Goal: Information Seeking & Learning: Learn about a topic

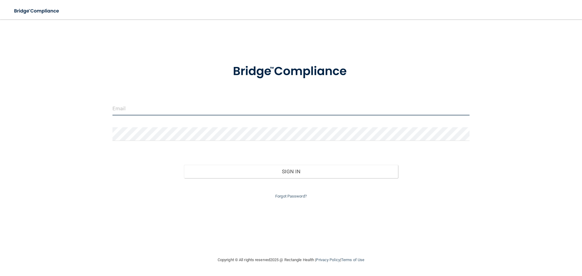
type input "[EMAIL_ADDRESS][DOMAIN_NAME]"
drag, startPoint x: 197, startPoint y: 109, endPoint x: 48, endPoint y: 115, distance: 149.3
click at [48, 115] on div "[EMAIL_ADDRESS][DOMAIN_NAME] Invalid email/password. You don't have permission …" at bounding box center [291, 137] width 558 height 225
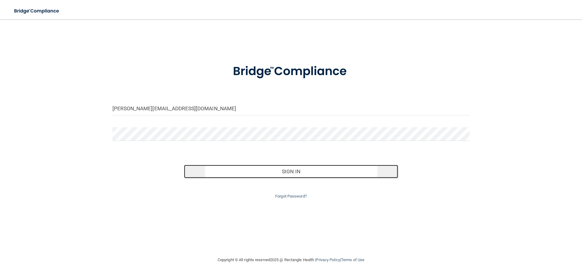
click at [306, 170] on button "Sign In" at bounding box center [291, 171] width 214 height 13
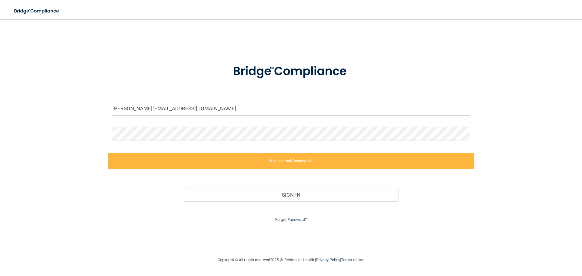
drag, startPoint x: 202, startPoint y: 108, endPoint x: 0, endPoint y: 112, distance: 202.2
click at [0, 112] on main "[PERSON_NAME][EMAIL_ADDRESS][DOMAIN_NAME] Invalid email/password. You don't hav…" at bounding box center [291, 147] width 582 height 257
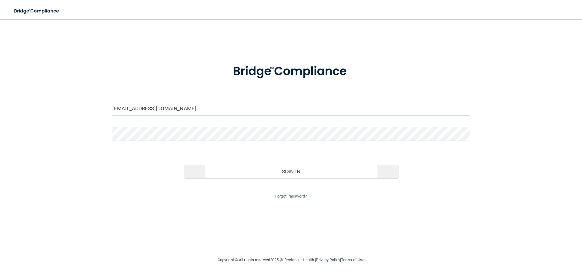
type input "[EMAIL_ADDRESS][DOMAIN_NAME]"
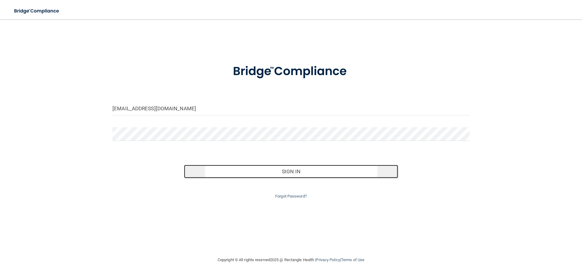
click at [291, 172] on button "Sign In" at bounding box center [291, 171] width 214 height 13
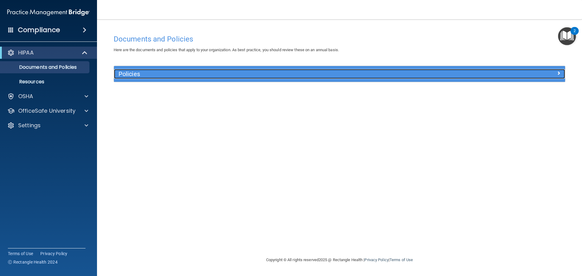
click at [135, 76] on h5 "Policies" at bounding box center [283, 74] width 329 height 7
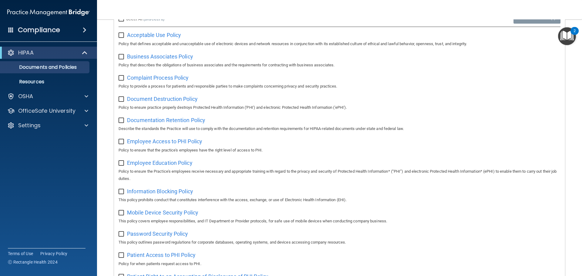
scroll to position [30, 0]
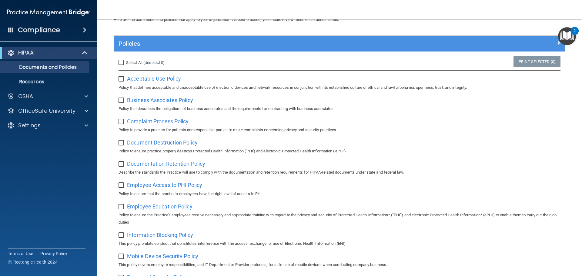
click at [175, 79] on span "Acceptable Use Policy" at bounding box center [154, 78] width 54 height 6
click at [119, 78] on input "checkbox" at bounding box center [122, 79] width 7 height 5
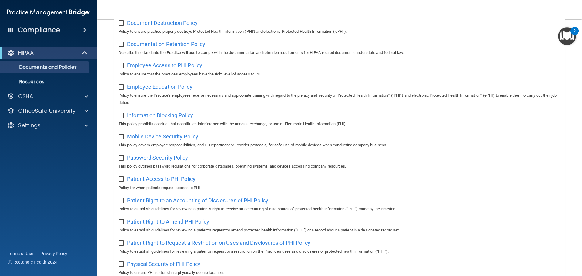
scroll to position [0, 0]
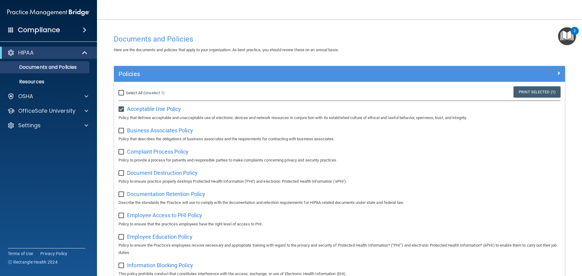
click at [121, 108] on input "checkbox" at bounding box center [122, 109] width 7 height 5
checkbox input "false"
click at [123, 92] on input "Select All (Unselect 0) Unselect All" at bounding box center [122, 93] width 7 height 5
checkbox input "true"
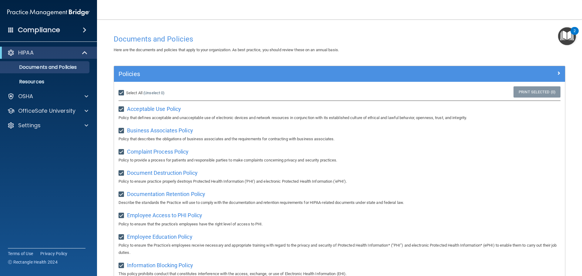
checkbox input "true"
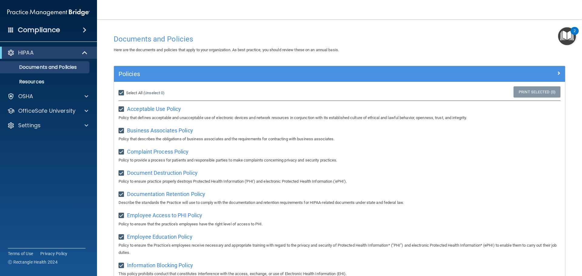
checkbox input "true"
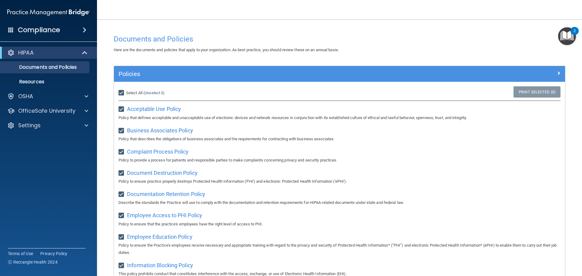
checkbox input "true"
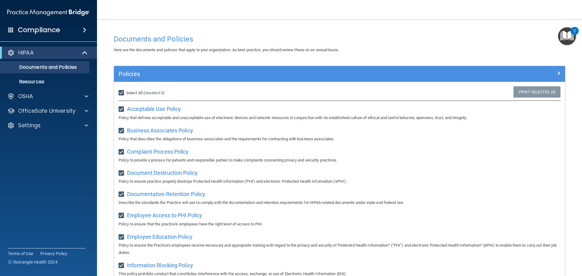
checkbox input "true"
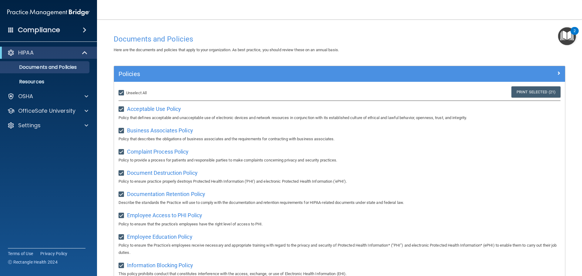
click at [123, 92] on input "Select All (Unselect 21) Unselect All" at bounding box center [122, 93] width 7 height 5
checkbox input "false"
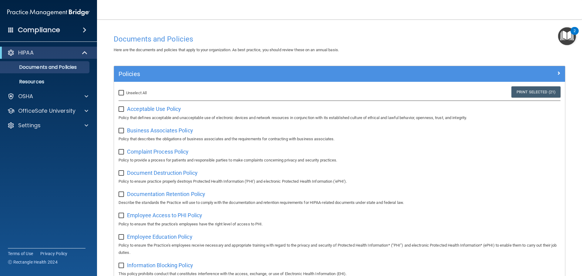
checkbox input "false"
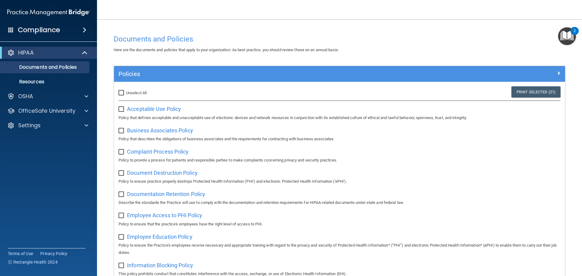
checkbox input "false"
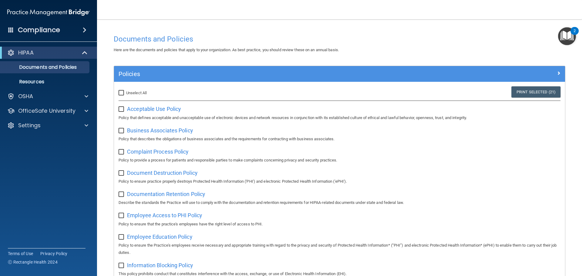
checkbox input "false"
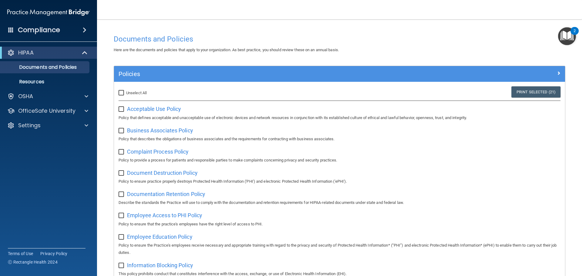
checkbox input "false"
click at [85, 95] on span at bounding box center [87, 96] width 4 height 7
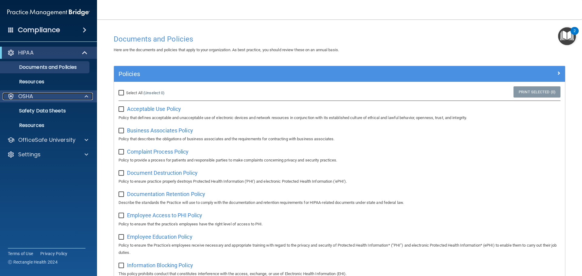
click at [84, 95] on div at bounding box center [85, 96] width 15 height 7
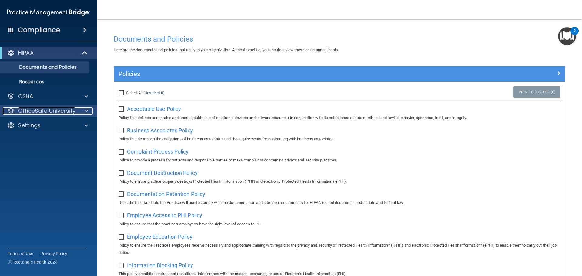
click at [89, 112] on div at bounding box center [85, 110] width 15 height 7
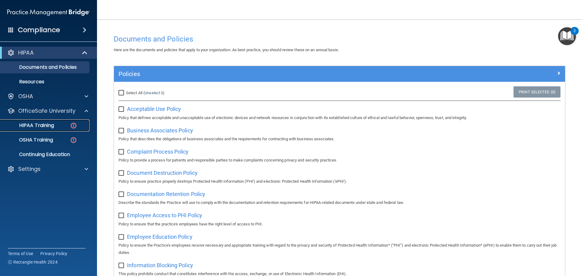
click at [38, 128] on p "HIPAA Training" at bounding box center [29, 125] width 50 height 6
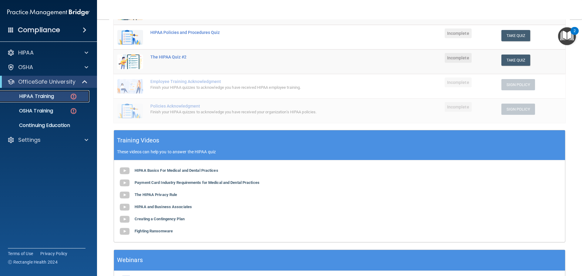
scroll to position [118, 0]
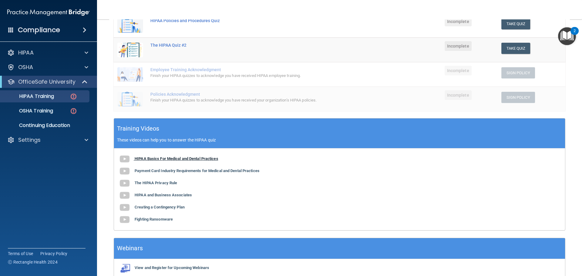
click at [180, 159] on b "HIPAA Basics For Medical and Dental Practices" at bounding box center [177, 158] width 84 height 5
click at [164, 172] on b "Payment Card Industry Requirements for Medical and Dental Practices" at bounding box center [197, 171] width 125 height 5
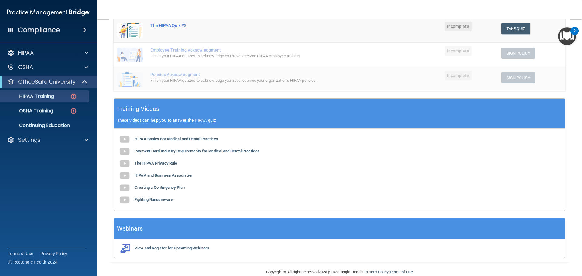
scroll to position [149, 0]
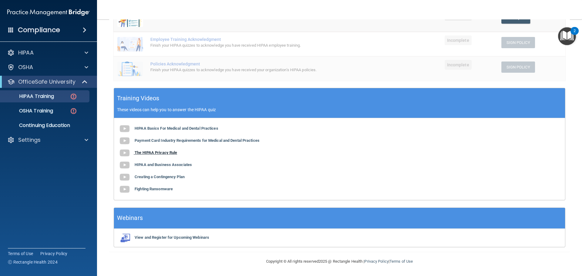
click at [168, 152] on b "The HIPAA Privacy Rule" at bounding box center [156, 152] width 42 height 5
click at [166, 166] on b "HIPAA and Business Associates" at bounding box center [163, 164] width 57 height 5
click at [171, 178] on b "Creating a Contingency Plan" at bounding box center [160, 177] width 50 height 5
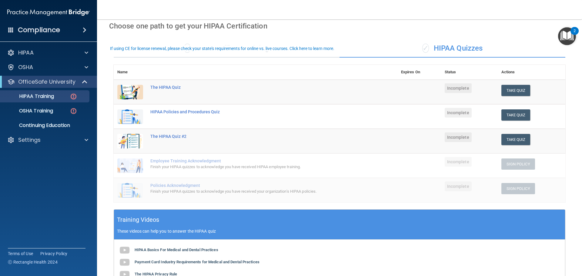
scroll to position [0, 0]
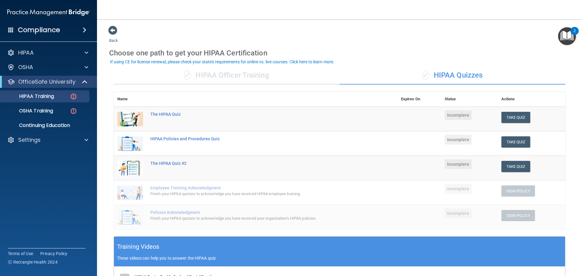
drag, startPoint x: 529, startPoint y: 1, endPoint x: 411, endPoint y: 41, distance: 124.5
click at [411, 41] on div "Back Choose one path to get your HIPAA Certification ✓ HIPAA Officer Training ✓…" at bounding box center [339, 212] width 461 height 375
click at [85, 136] on div "Settings" at bounding box center [48, 140] width 97 height 12
click at [86, 139] on span at bounding box center [87, 139] width 4 height 7
click at [25, 170] on p "Sign Out" at bounding box center [45, 169] width 83 height 6
